Goal: Task Accomplishment & Management: Use online tool/utility

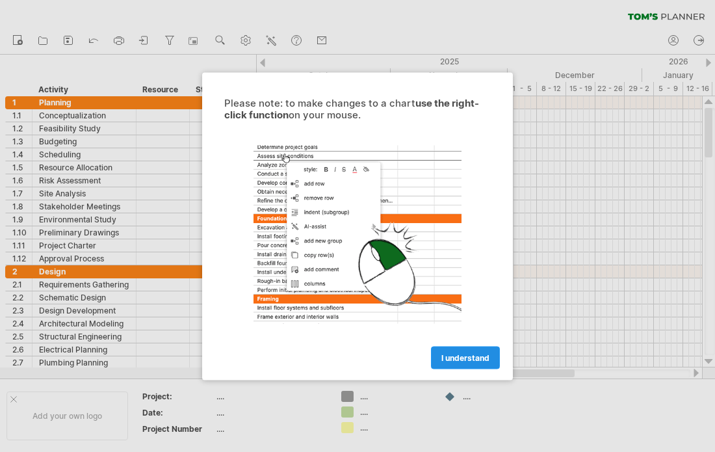
click at [465, 359] on span "I understand" at bounding box center [466, 358] width 48 height 10
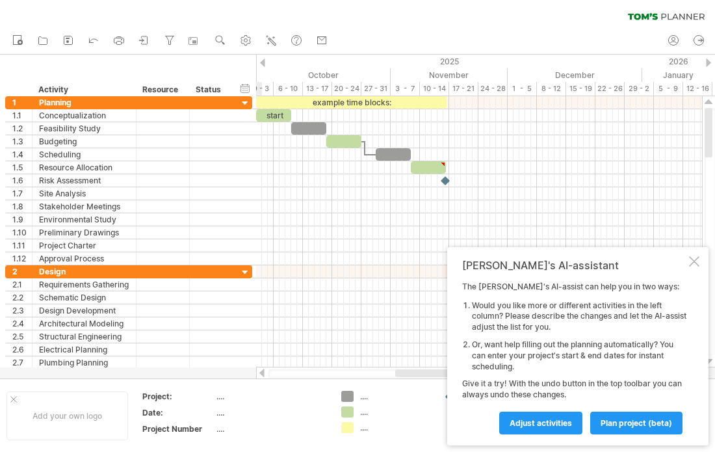
click at [695, 261] on div at bounding box center [694, 261] width 10 height 10
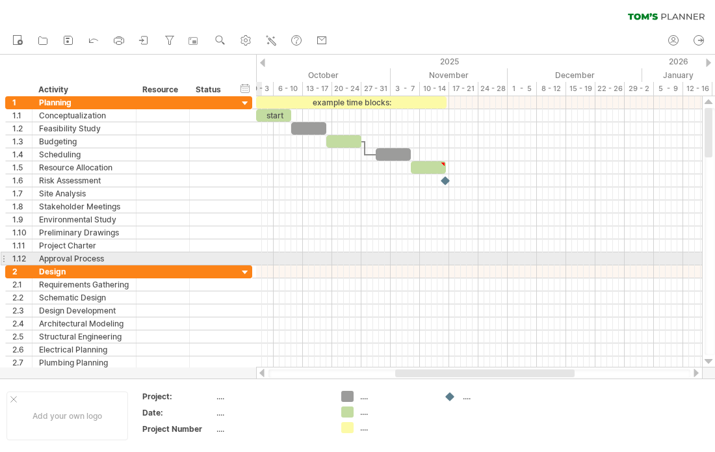
click at [265, 133] on div at bounding box center [479, 128] width 446 height 13
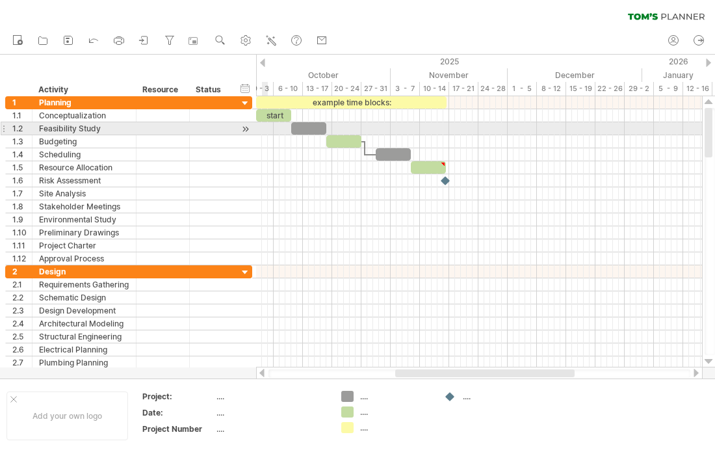
click at [304, 124] on div at bounding box center [308, 128] width 35 height 12
click at [274, 114] on div "start" at bounding box center [273, 115] width 35 height 12
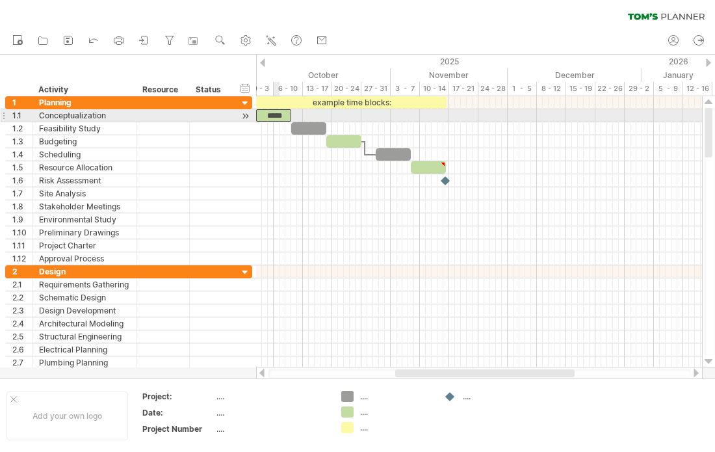
click at [239, 113] on div at bounding box center [245, 116] width 12 height 14
click at [245, 99] on div at bounding box center [245, 104] width 12 height 12
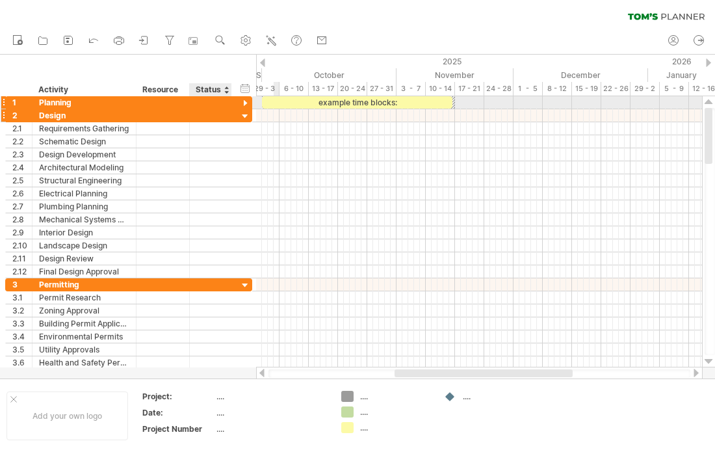
click at [248, 111] on div at bounding box center [245, 117] width 12 height 12
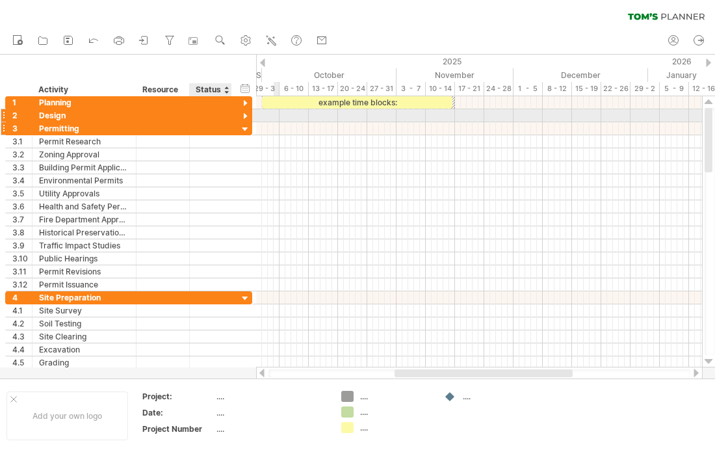
click at [250, 133] on div at bounding box center [245, 130] width 12 height 12
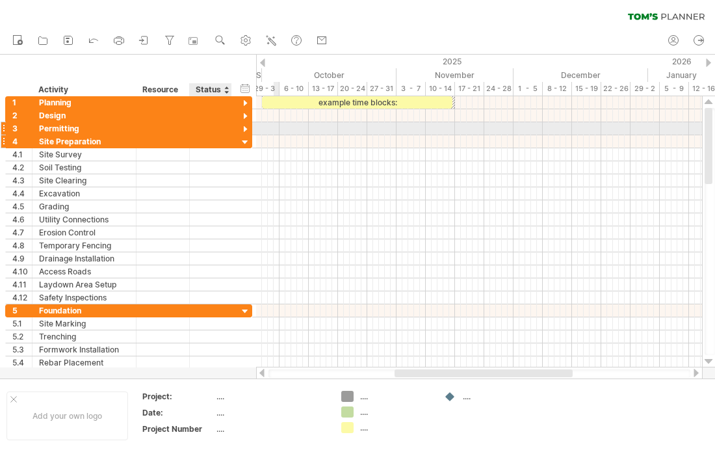
click at [249, 144] on div at bounding box center [245, 143] width 12 height 12
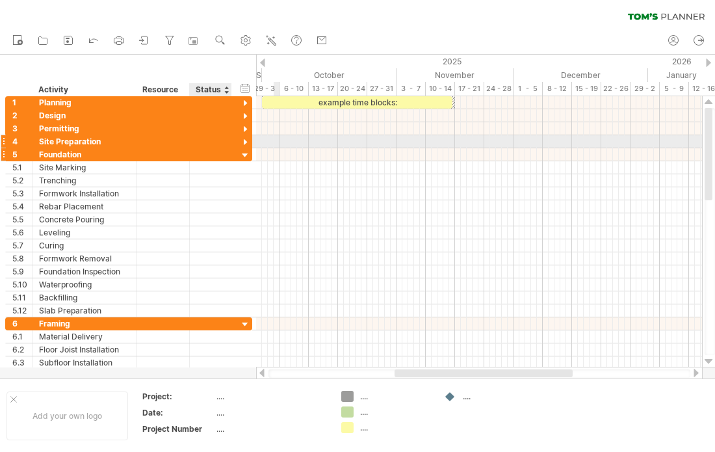
click at [247, 150] on div at bounding box center [245, 156] width 12 height 12
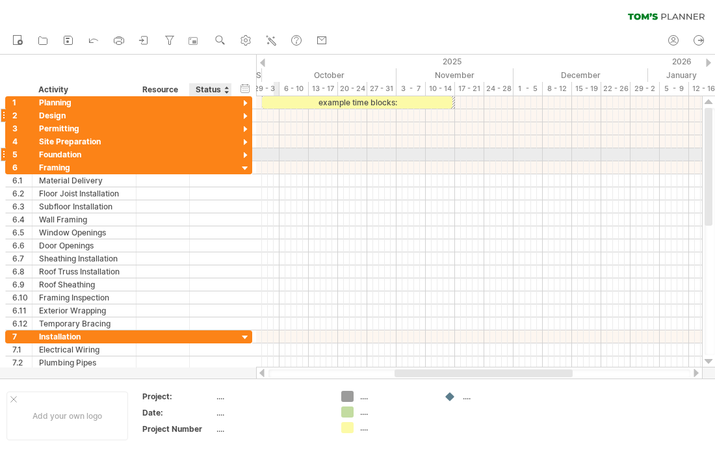
click at [239, 114] on div at bounding box center [245, 117] width 12 height 12
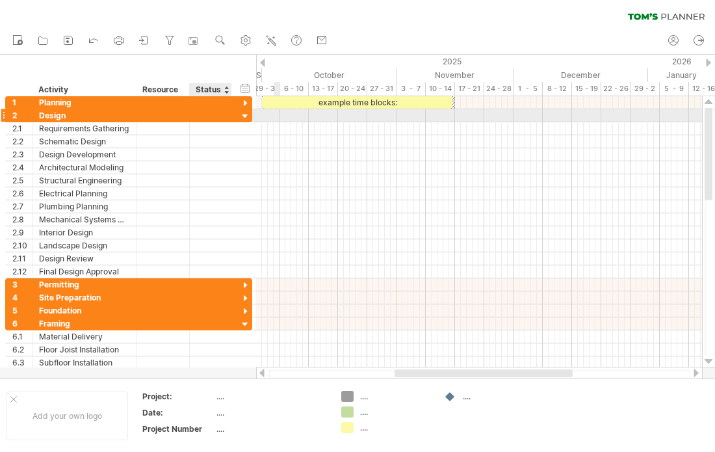
click at [247, 111] on div at bounding box center [245, 117] width 12 height 12
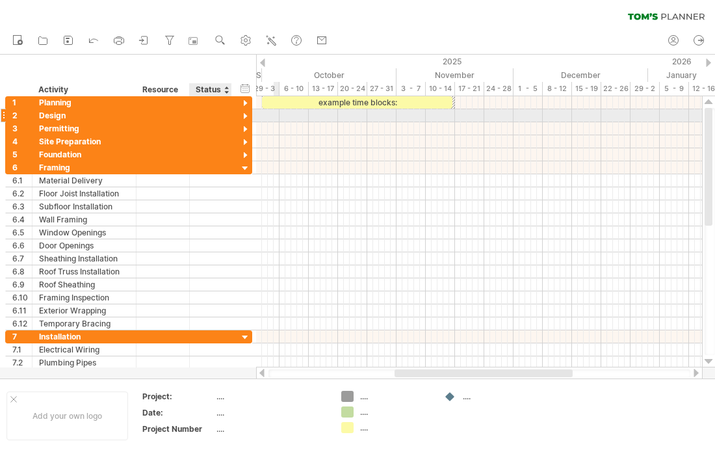
click at [240, 115] on div at bounding box center [245, 117] width 12 height 12
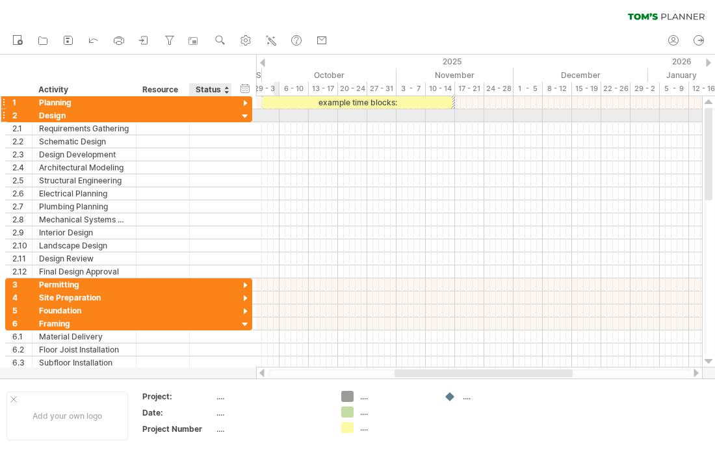
click at [243, 107] on div at bounding box center [245, 104] width 12 height 12
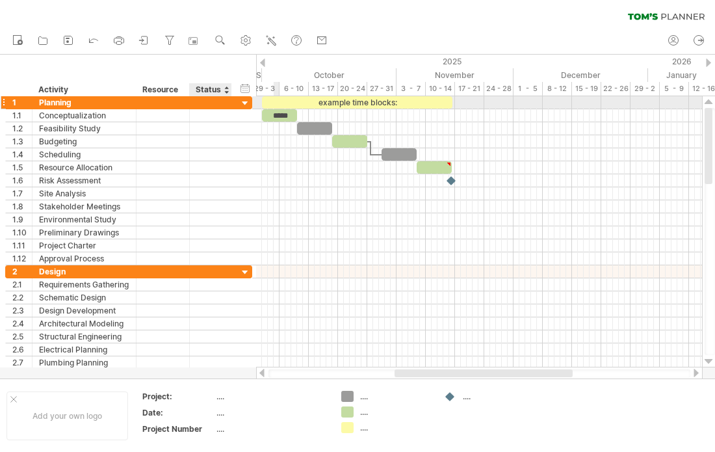
click at [247, 98] on div at bounding box center [245, 104] width 12 height 12
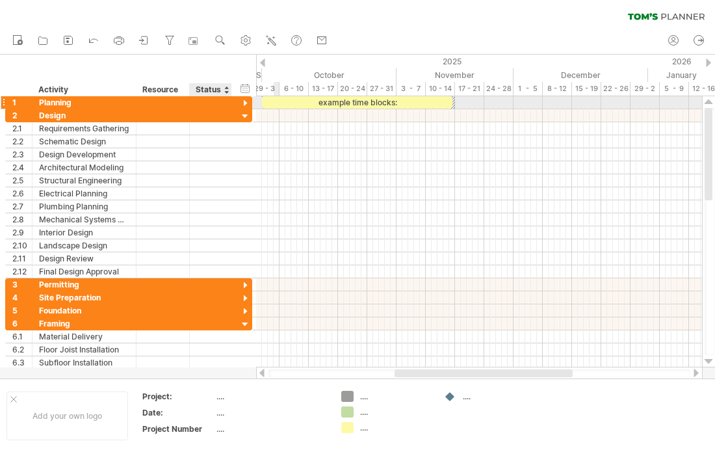
click at [239, 102] on div at bounding box center [245, 104] width 12 height 12
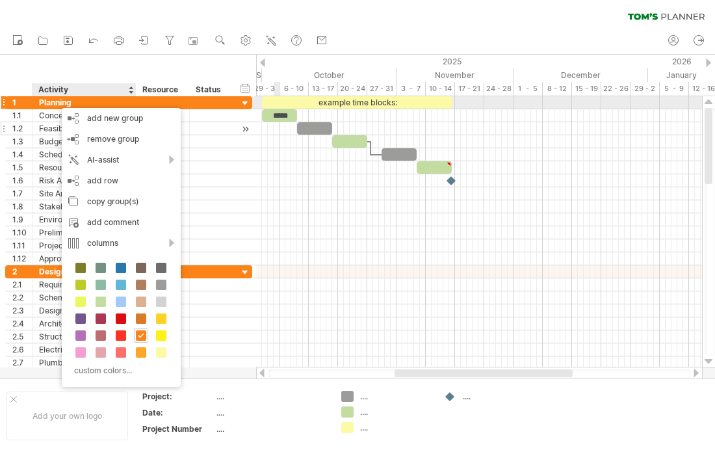
click at [44, 129] on div "Feasibility Study" at bounding box center [84, 128] width 90 height 12
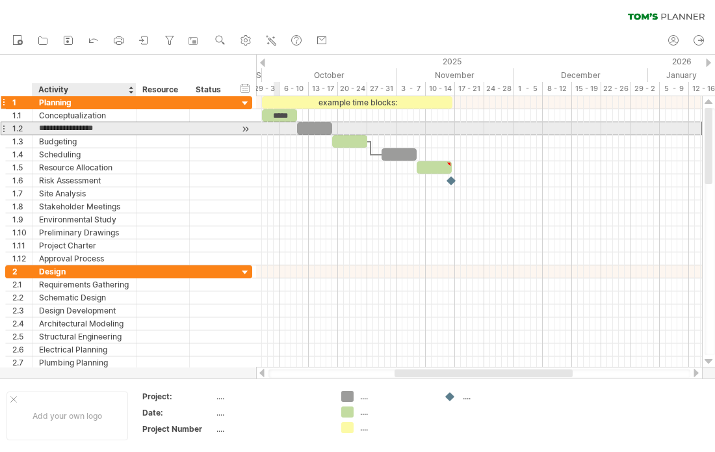
click at [54, 101] on div "Planning" at bounding box center [84, 102] width 90 height 12
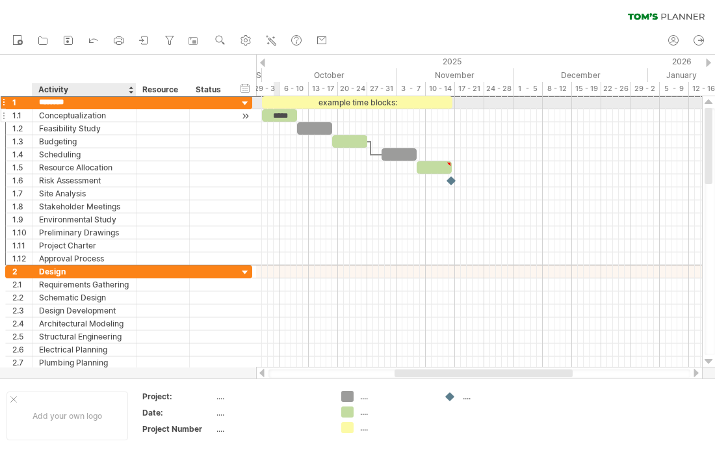
click at [74, 117] on div "Conceptualization" at bounding box center [84, 115] width 90 height 12
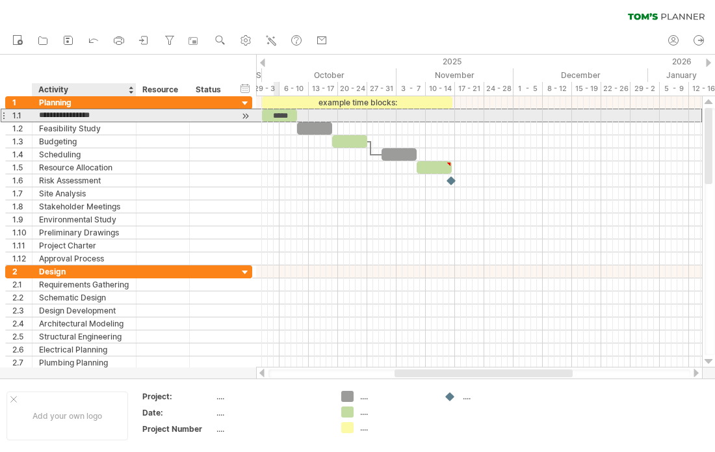
click at [108, 96] on div "Activity" at bounding box center [83, 89] width 90 height 13
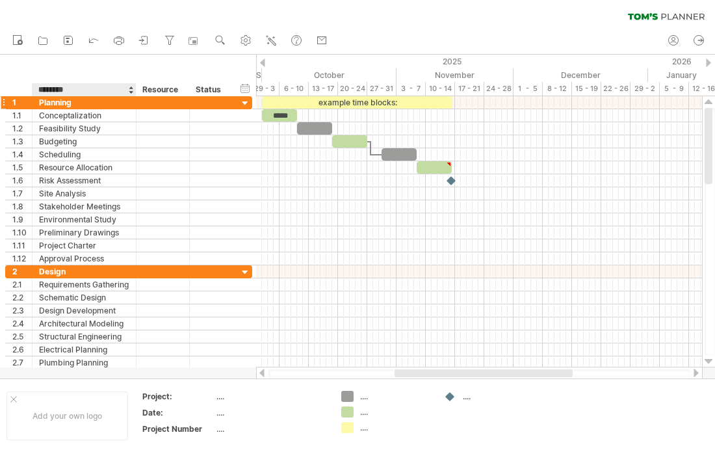
click at [95, 101] on div "Planning" at bounding box center [84, 102] width 90 height 12
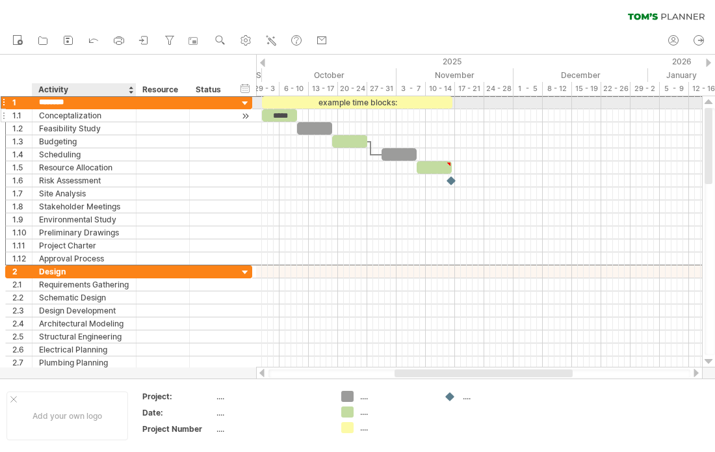
click at [90, 114] on div "Conceptalization" at bounding box center [84, 115] width 90 height 12
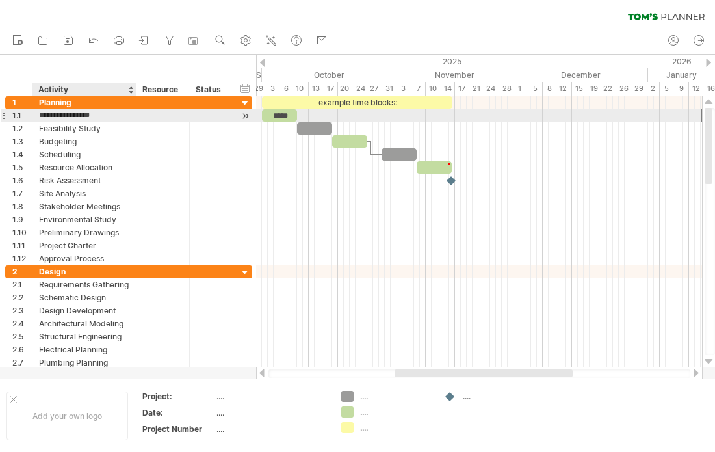
type input "**********"
click at [86, 104] on div "Planning" at bounding box center [84, 102] width 90 height 12
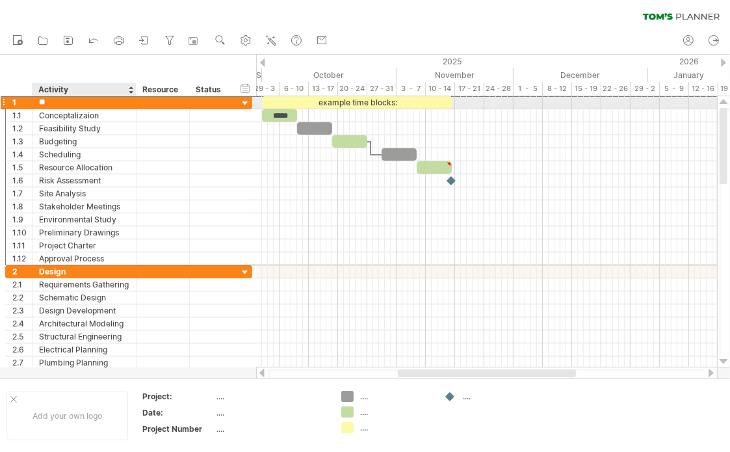
type input "*"
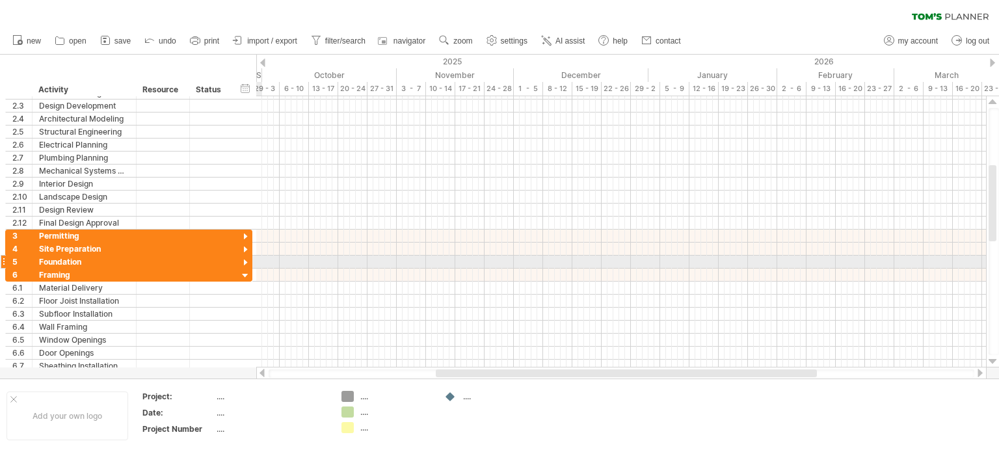
click at [257, 262] on div at bounding box center [621, 262] width 730 height 13
click at [241, 259] on div at bounding box center [245, 263] width 12 height 12
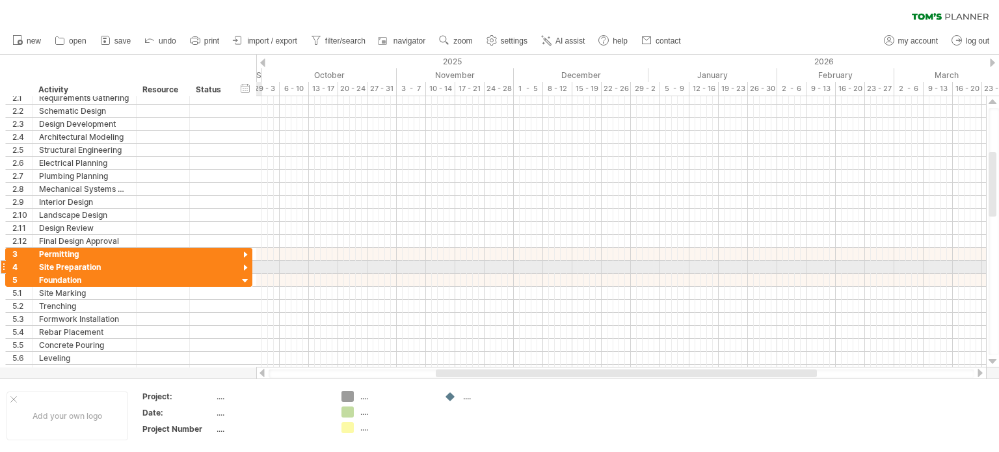
click at [241, 265] on div at bounding box center [245, 268] width 12 height 12
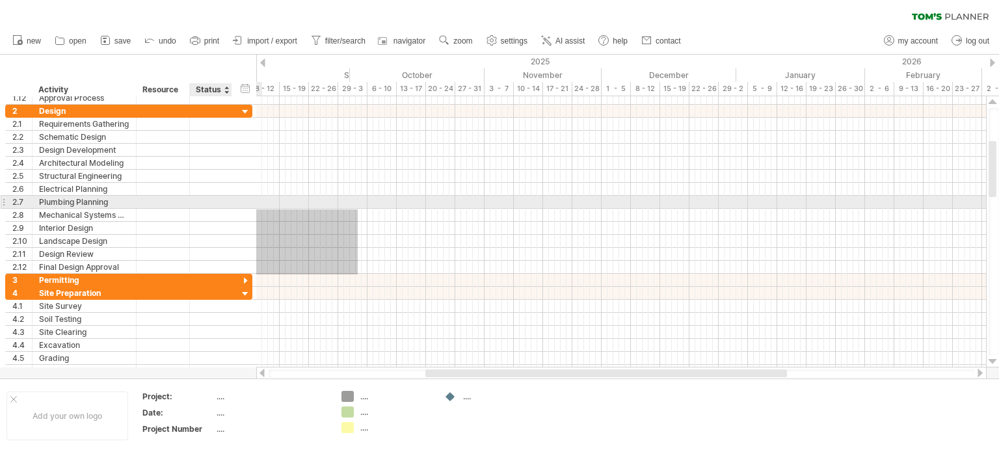
drag, startPoint x: 270, startPoint y: 274, endPoint x: 200, endPoint y: 198, distance: 103.6
click at [200, 198] on div "Trying to reach [DOMAIN_NAME] Connected again... 0% clear filter new 1" at bounding box center [499, 226] width 999 height 452
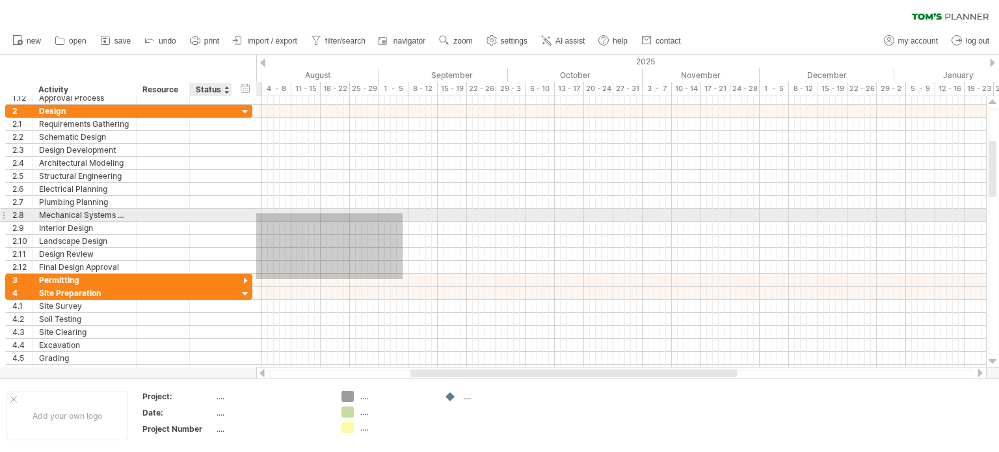
drag, startPoint x: 262, startPoint y: 279, endPoint x: 226, endPoint y: 213, distance: 74.8
click at [226, 213] on div "Trying to reach [DOMAIN_NAME] Connected again... 0% clear filter new 1" at bounding box center [499, 226] width 999 height 452
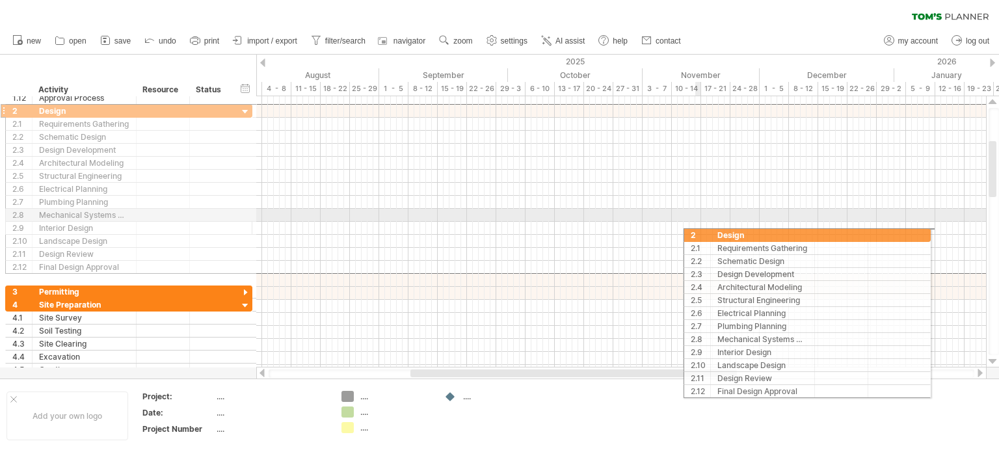
drag, startPoint x: 16, startPoint y: 108, endPoint x: 714, endPoint y: 237, distance: 709.7
click at [714, 237] on div "Trying to reach [DOMAIN_NAME] Connected again... 0% clear filter new 1" at bounding box center [499, 226] width 999 height 452
